Goal: Navigation & Orientation: Find specific page/section

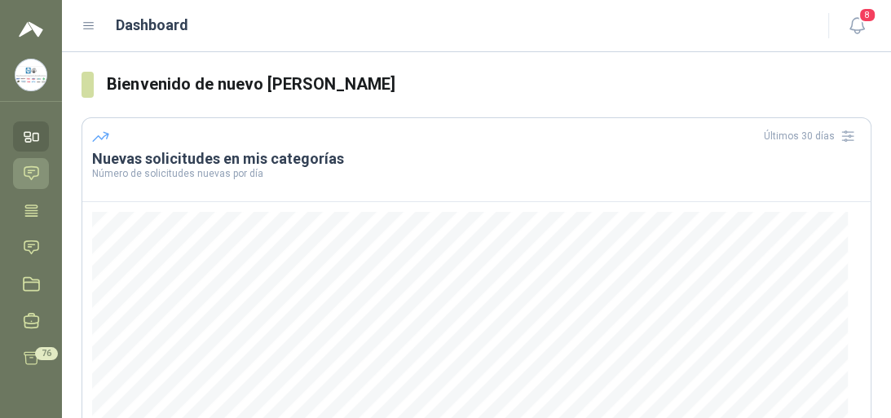
click at [26, 167] on icon at bounding box center [31, 173] width 14 height 13
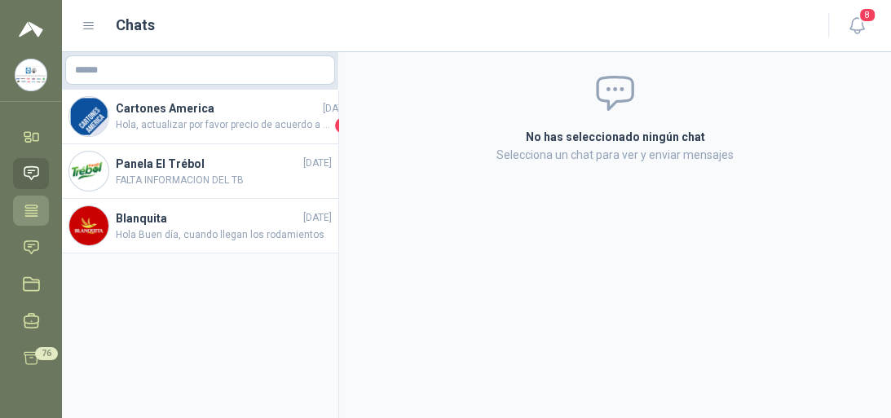
click at [34, 205] on icon at bounding box center [31, 210] width 12 height 11
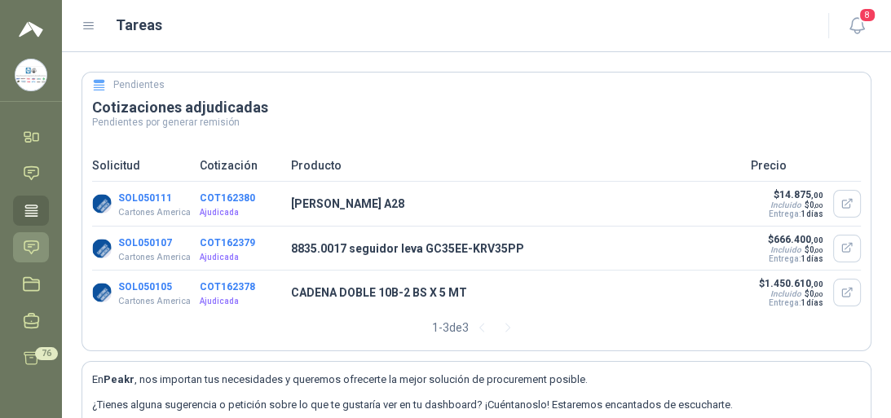
click at [35, 247] on icon at bounding box center [31, 247] width 17 height 17
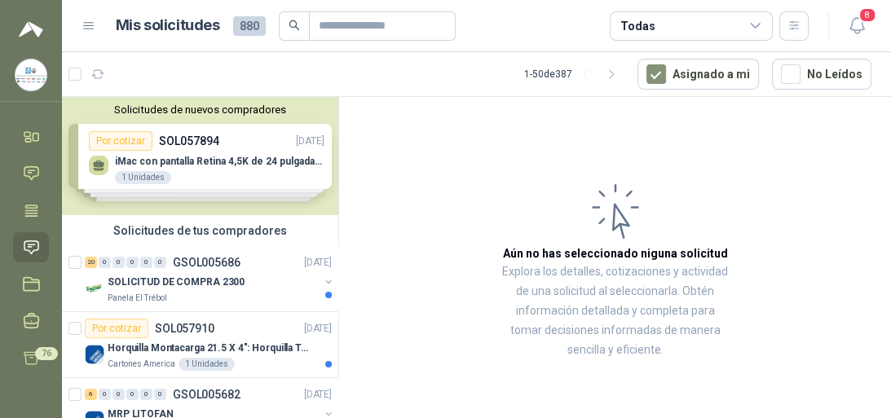
click at [232, 157] on div "Solicitudes de nuevos compradores Por cotizar SOL057894 [DATE] iMac con pantall…" at bounding box center [200, 156] width 276 height 118
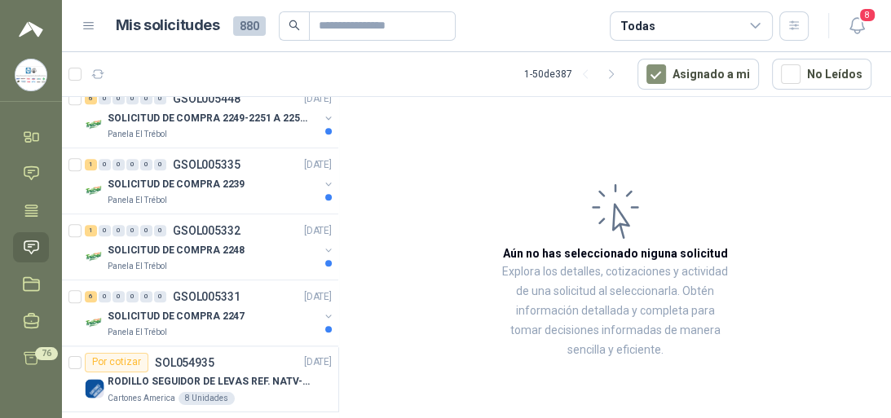
scroll to position [1305, 0]
